Goal: Navigation & Orientation: Find specific page/section

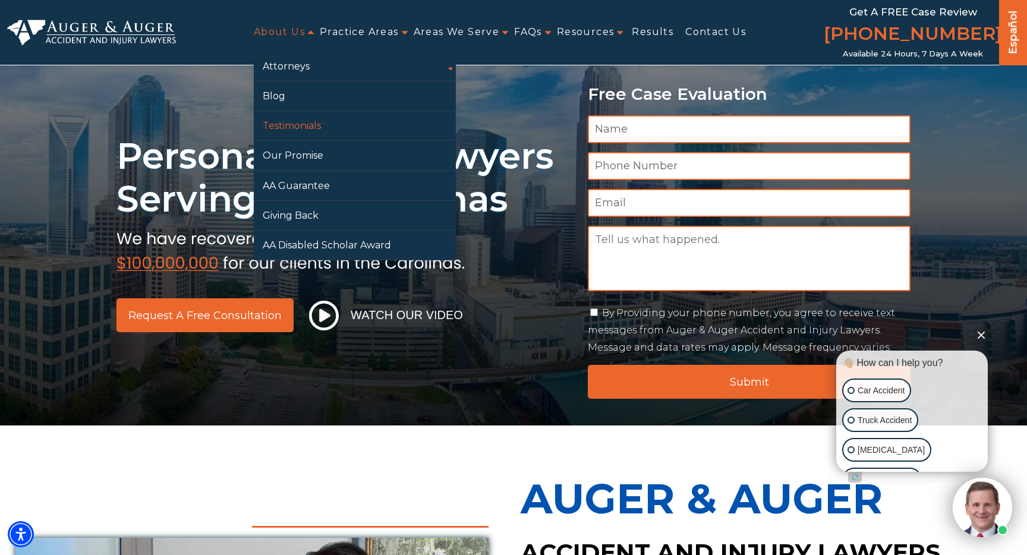
click at [332, 119] on link "Testimonials" at bounding box center [355, 125] width 202 height 29
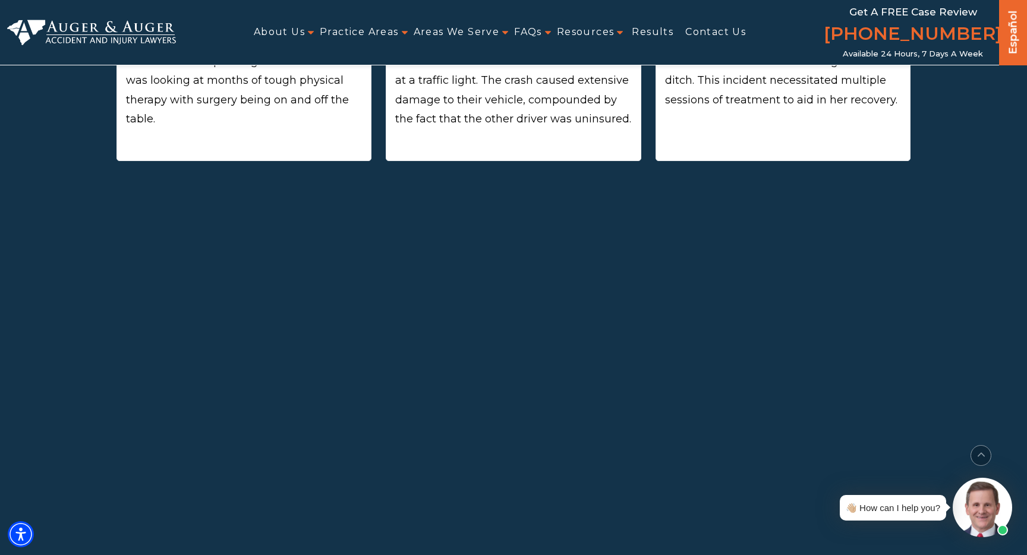
scroll to position [728, 0]
